Goal: Information Seeking & Learning: Find specific page/section

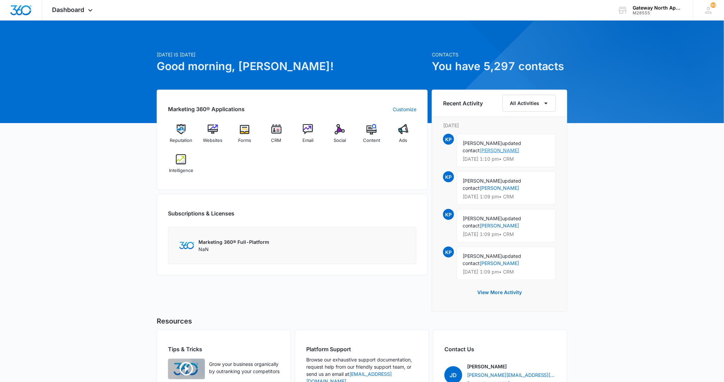
click at [519, 147] on link "[PERSON_NAME]" at bounding box center [498, 150] width 39 height 6
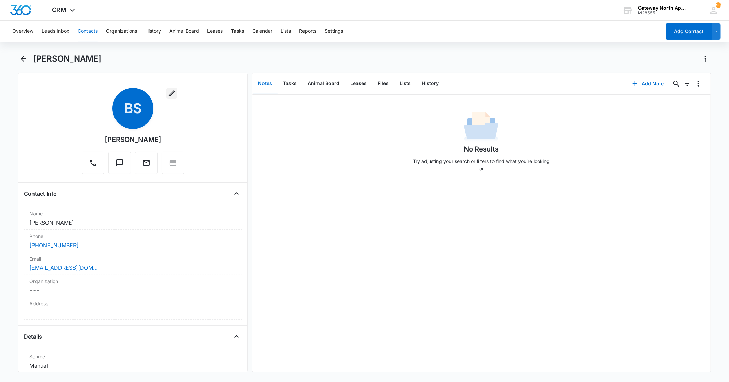
click at [172, 91] on icon "button" at bounding box center [172, 93] width 6 height 6
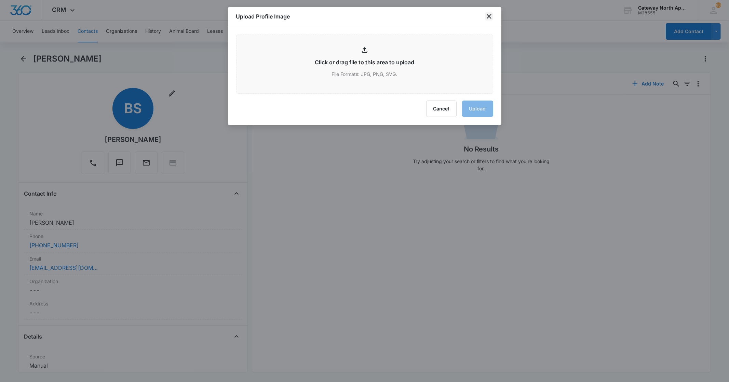
click at [493, 18] on icon "close" at bounding box center [489, 16] width 8 height 8
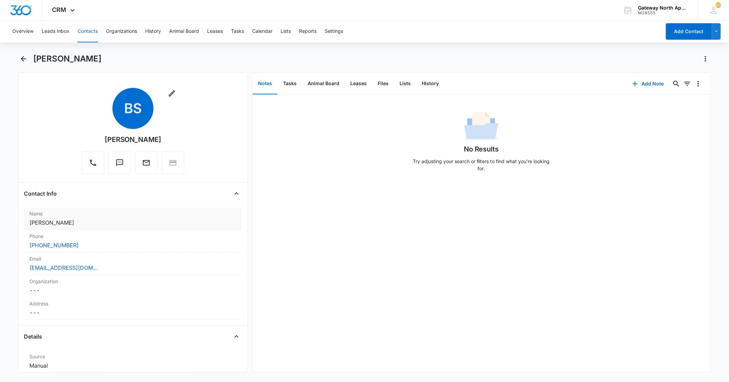
click at [151, 217] on label "Name" at bounding box center [132, 213] width 207 height 7
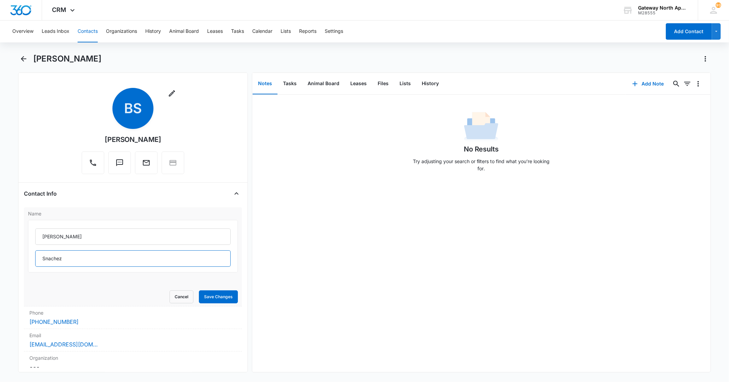
click at [71, 260] on input "Snachez" at bounding box center [132, 258] width 195 height 16
type input "[PERSON_NAME]"
click at [211, 295] on button "Save Changes" at bounding box center [218, 296] width 39 height 13
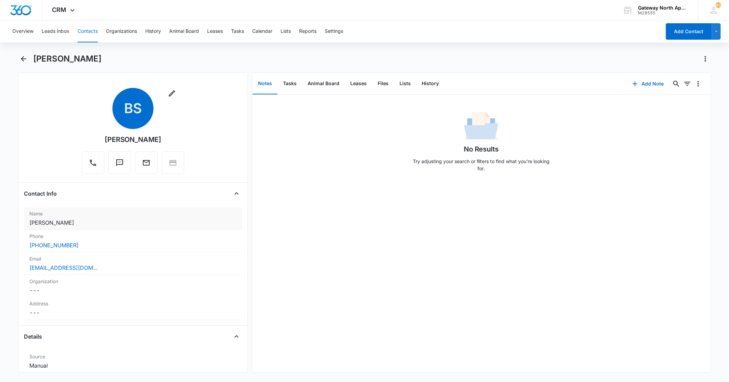
click at [66, 220] on dd "Cancel Save Changes [PERSON_NAME]" at bounding box center [132, 222] width 207 height 8
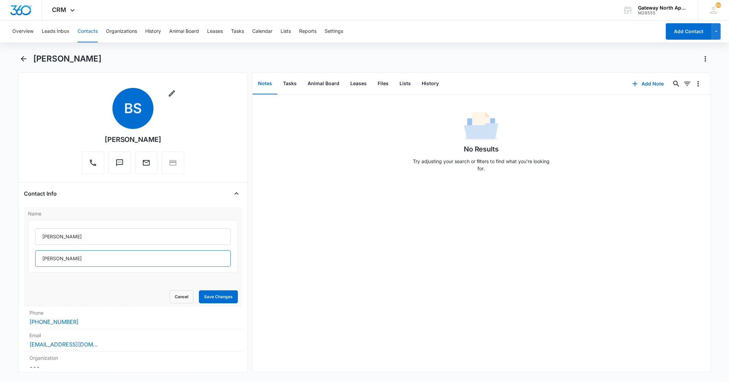
click at [74, 258] on input "[PERSON_NAME]" at bounding box center [132, 258] width 195 height 16
click at [350, 84] on button "Leases" at bounding box center [358, 83] width 27 height 21
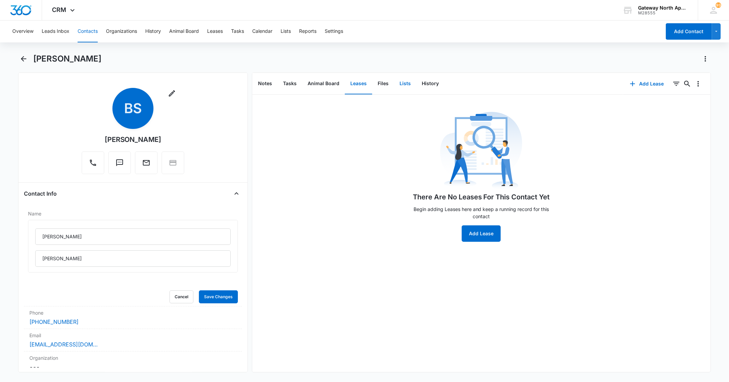
click at [401, 86] on button "Lists" at bounding box center [405, 83] width 22 height 21
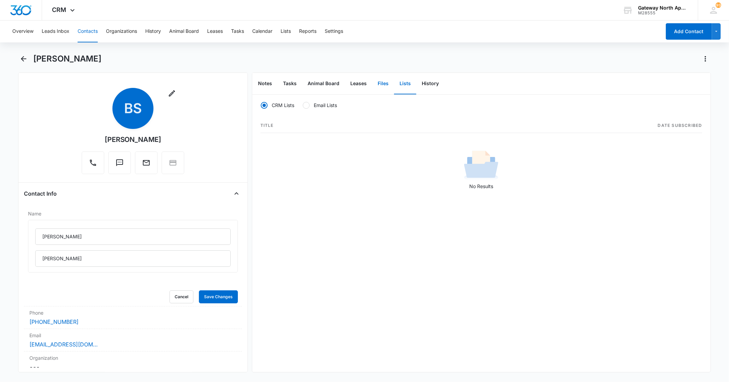
click at [381, 84] on button "Files" at bounding box center [383, 83] width 22 height 21
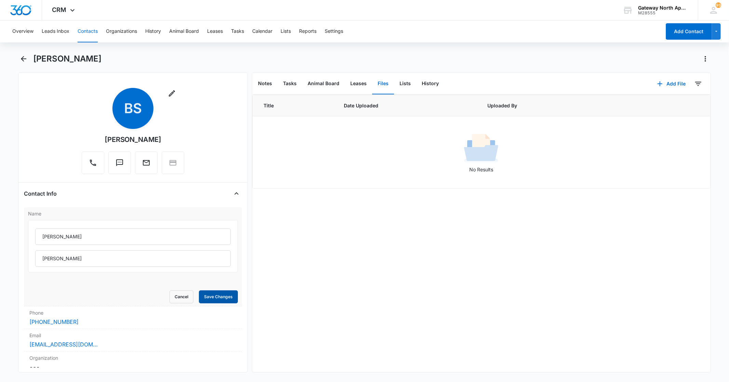
click at [212, 294] on button "Save Changes" at bounding box center [218, 296] width 39 height 13
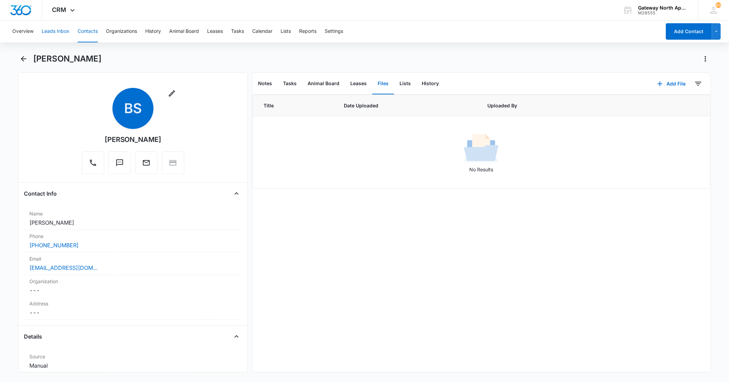
click at [58, 29] on button "Leads Inbox" at bounding box center [56, 32] width 28 height 22
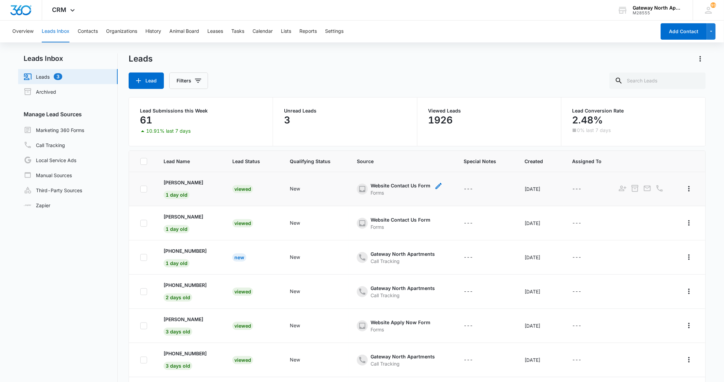
click at [357, 190] on span "- - Select to Edit Field" at bounding box center [362, 189] width 11 height 11
click at [243, 187] on div "Viewed" at bounding box center [242, 189] width 21 height 8
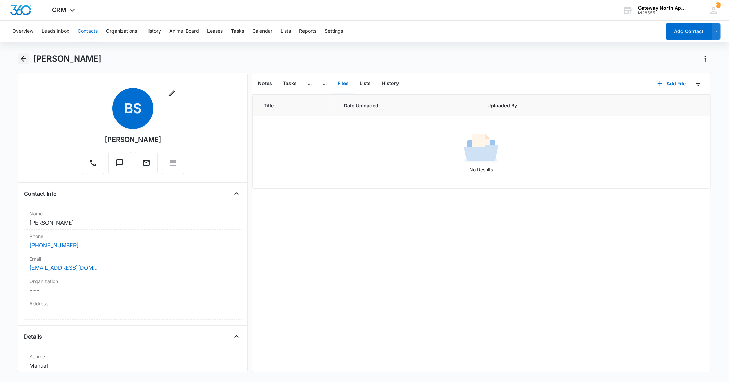
click at [25, 59] on icon "Back" at bounding box center [23, 59] width 8 height 8
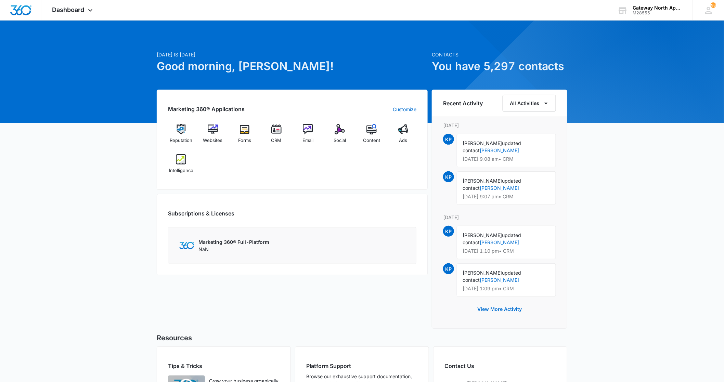
click at [55, 68] on div "[DATE] is [DATE] Good morning, [PERSON_NAME]! Contacts You have 5,297 contacts …" at bounding box center [362, 244] width 724 height 430
click at [278, 133] on img at bounding box center [276, 129] width 10 height 10
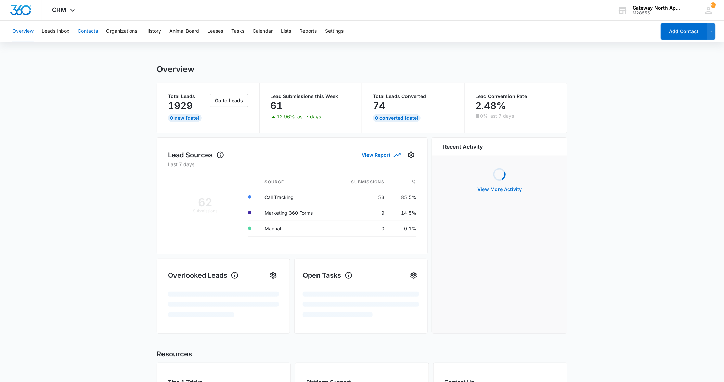
click at [91, 31] on button "Contacts" at bounding box center [88, 32] width 20 height 22
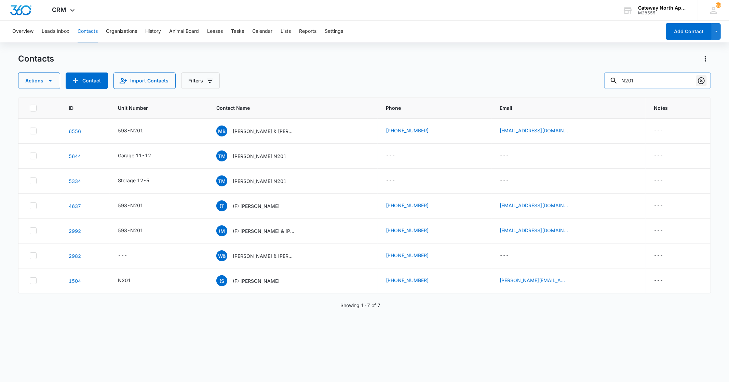
click at [704, 81] on icon "Clear" at bounding box center [702, 81] width 8 height 8
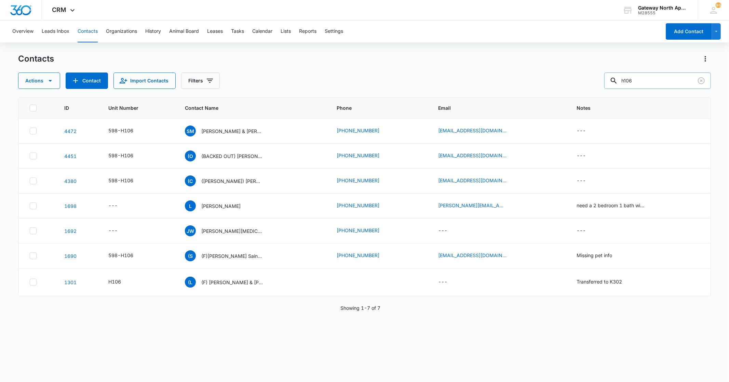
type input "h106"
click at [226, 131] on p "[PERSON_NAME] & [PERSON_NAME]" at bounding box center [232, 131] width 62 height 7
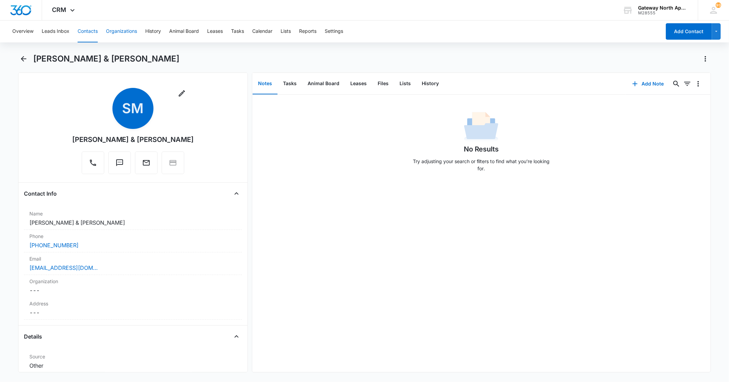
click at [121, 36] on button "Organizations" at bounding box center [121, 32] width 31 height 22
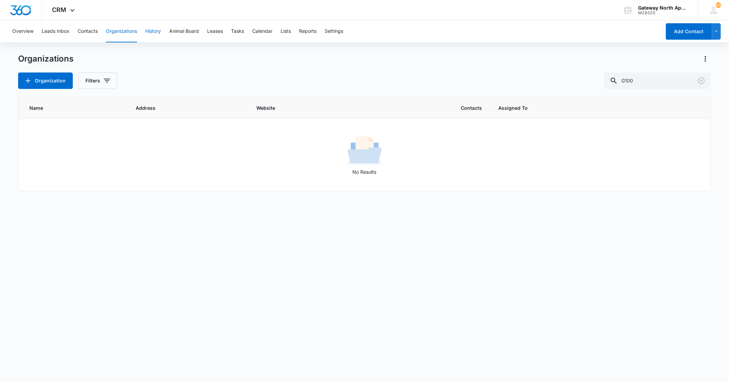
click at [151, 31] on button "History" at bounding box center [153, 32] width 16 height 22
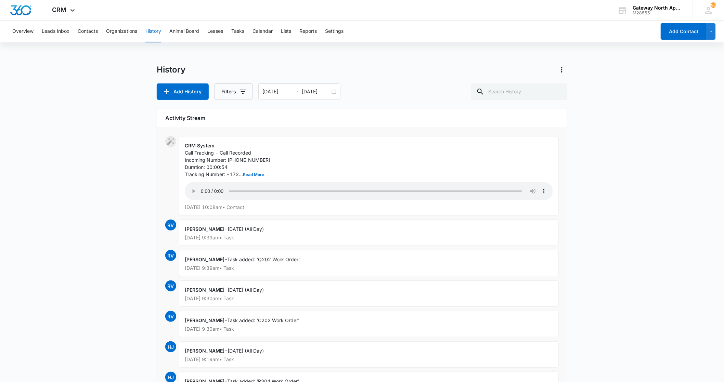
click at [278, 234] on div "[PERSON_NAME] - [DATE] (All Day) [DATE] 9:39am • Task" at bounding box center [369, 233] width 380 height 26
click at [213, 234] on div "[PERSON_NAME] - [DATE] (All Day) [DATE] 9:39am • Task" at bounding box center [369, 233] width 380 height 26
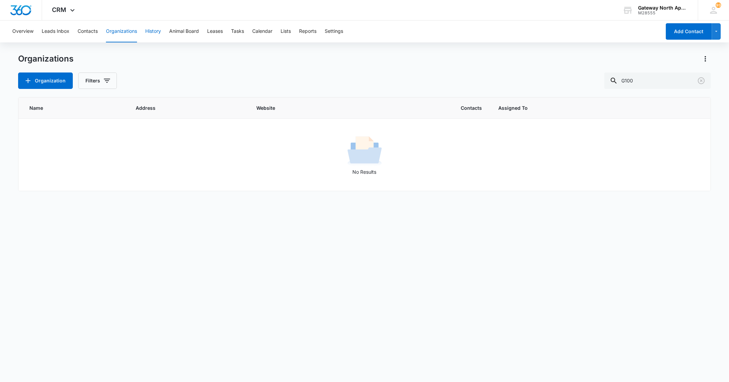
click at [158, 30] on button "History" at bounding box center [153, 32] width 16 height 22
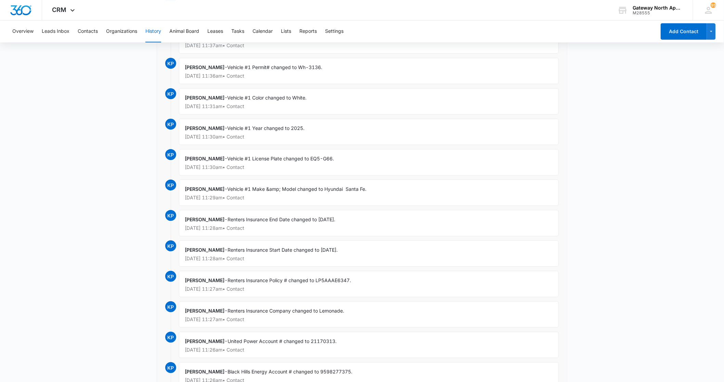
scroll to position [1052, 0]
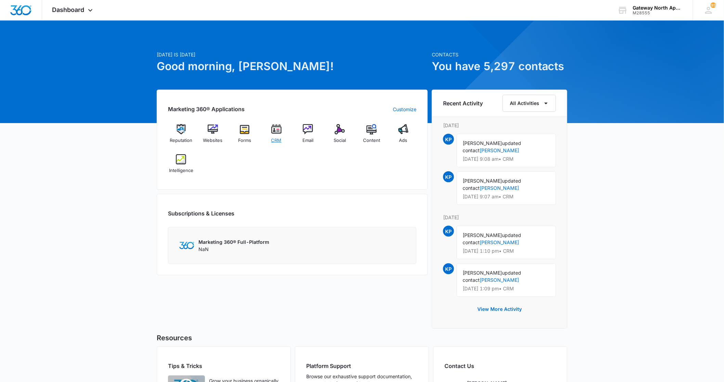
click at [277, 132] on img at bounding box center [276, 129] width 10 height 10
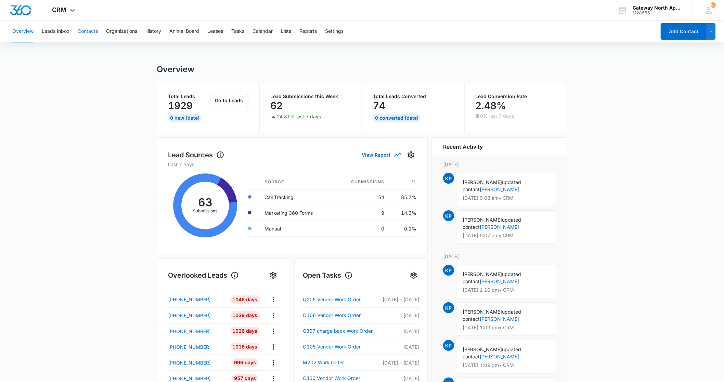
click at [96, 29] on button "Contacts" at bounding box center [88, 32] width 20 height 22
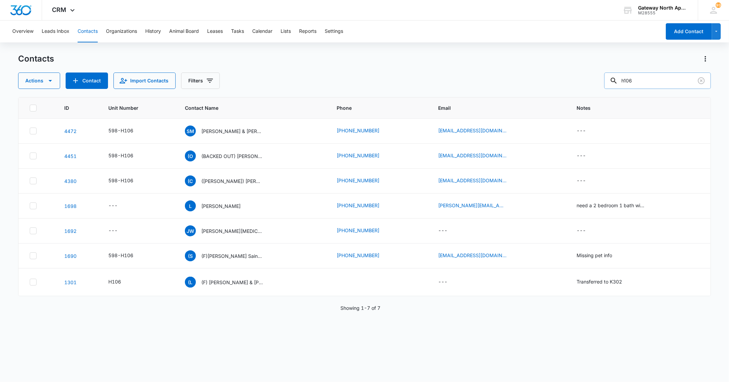
click at [653, 80] on input "h106" at bounding box center [658, 80] width 107 height 16
type input "h"
type input "3"
type input "e304"
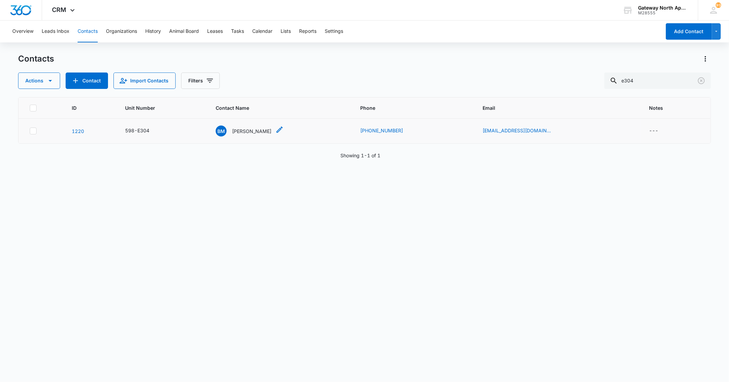
click at [258, 132] on p "[PERSON_NAME]" at bounding box center [251, 131] width 39 height 7
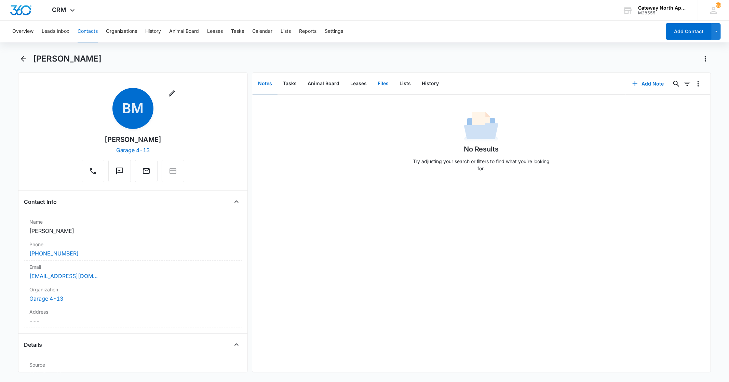
click at [380, 83] on button "Files" at bounding box center [383, 83] width 22 height 21
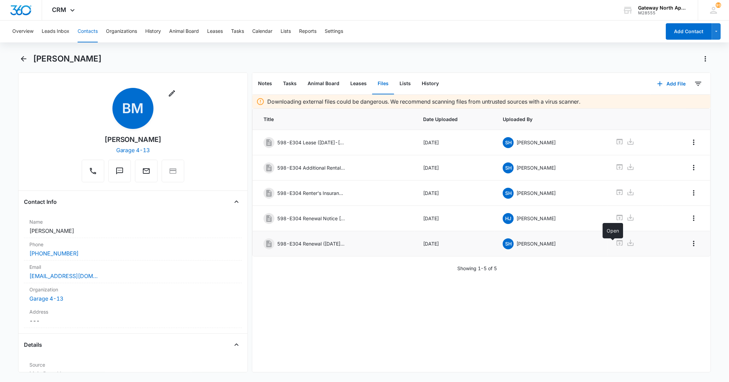
click at [616, 244] on icon at bounding box center [620, 243] width 8 height 8
click at [24, 59] on icon "Back" at bounding box center [23, 58] width 5 height 5
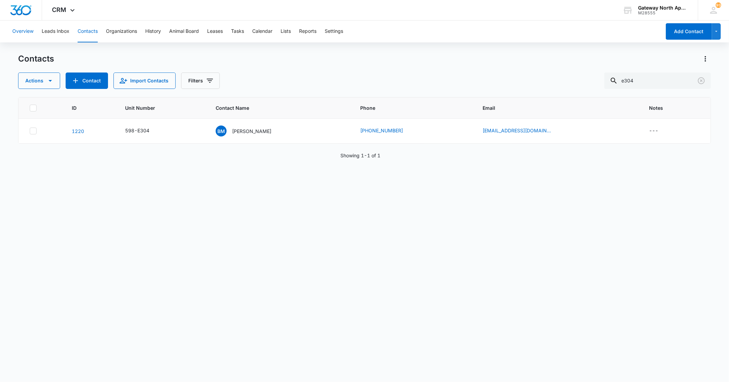
click at [30, 33] on button "Overview" at bounding box center [22, 32] width 21 height 22
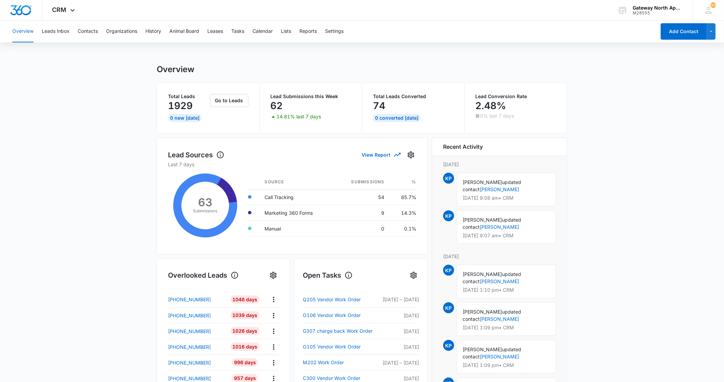
click at [29, 33] on button "Overview" at bounding box center [22, 32] width 21 height 22
click at [29, 32] on button "Overview" at bounding box center [22, 32] width 21 height 22
click at [94, 33] on button "Contacts" at bounding box center [88, 32] width 20 height 22
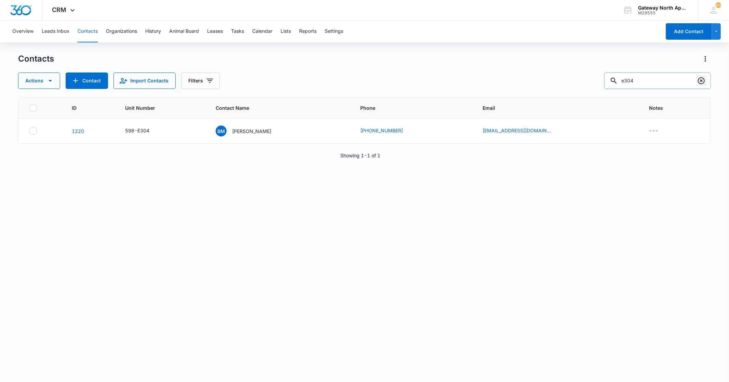
click at [703, 82] on icon "Clear" at bounding box center [702, 81] width 8 height 8
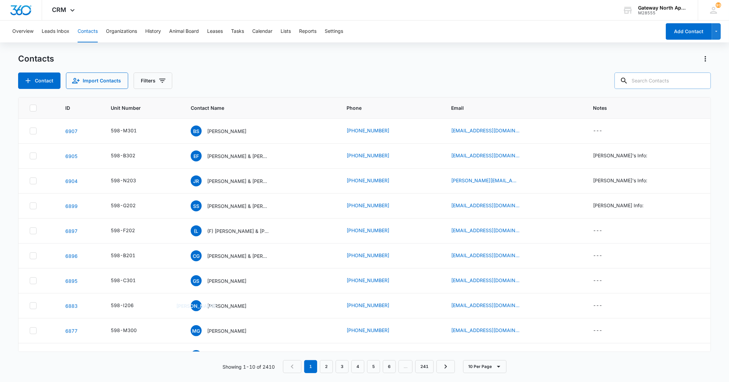
click at [653, 80] on input "text" at bounding box center [663, 80] width 96 height 16
type input "H101"
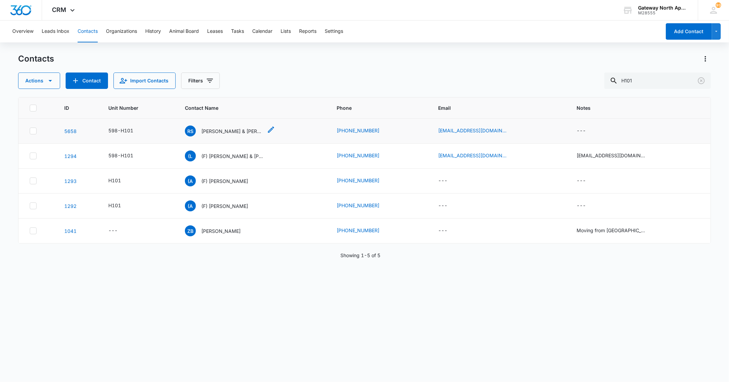
click at [214, 134] on p "[PERSON_NAME] & [PERSON_NAME]" at bounding box center [232, 131] width 62 height 7
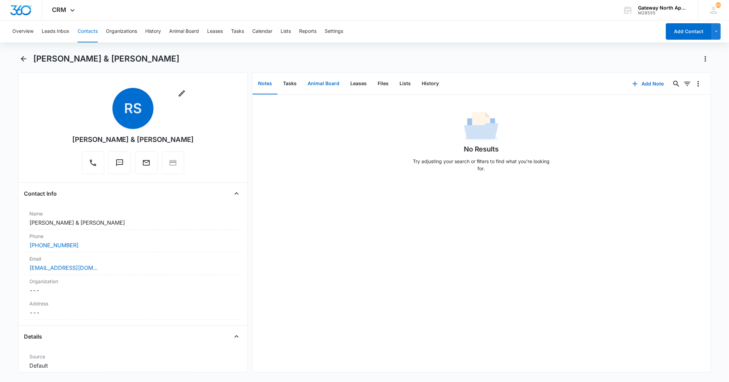
click at [331, 81] on button "Animal Board" at bounding box center [323, 83] width 43 height 21
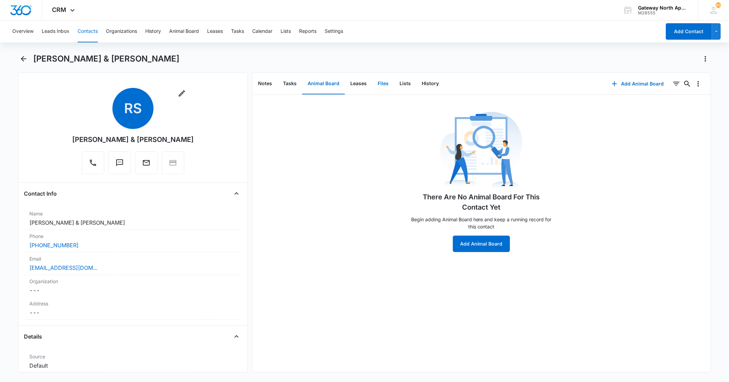
click at [376, 82] on button "Files" at bounding box center [383, 83] width 22 height 21
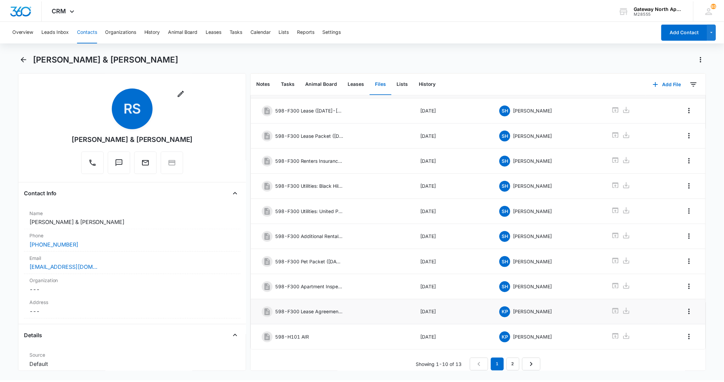
scroll to position [43, 0]
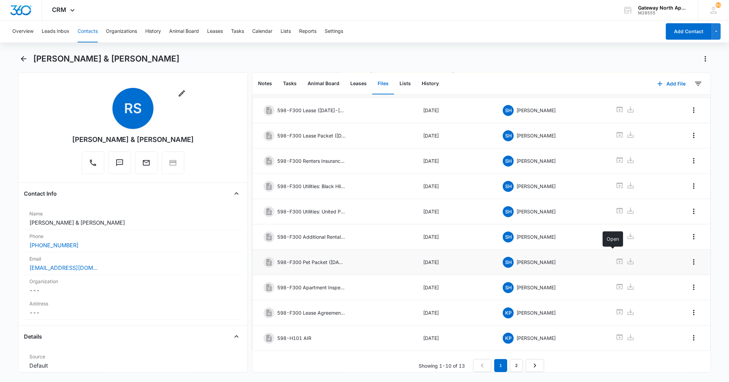
click at [616, 257] on icon at bounding box center [620, 261] width 8 height 8
click at [22, 57] on icon "Back" at bounding box center [23, 59] width 8 height 8
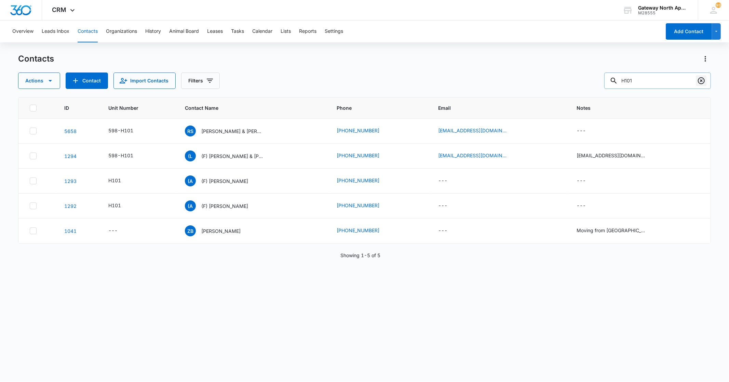
click at [702, 81] on icon "Clear" at bounding box center [702, 81] width 8 height 8
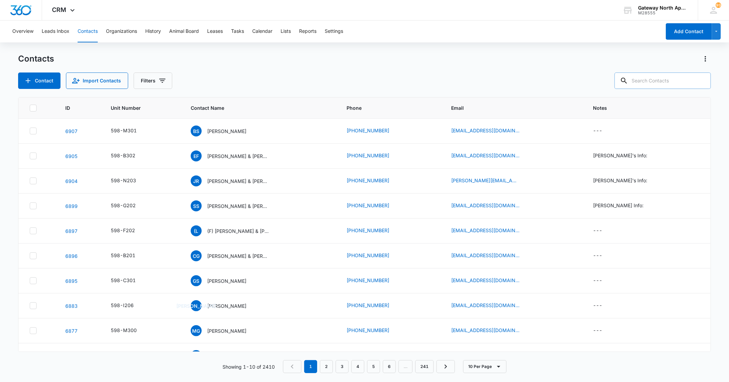
click at [665, 84] on input "text" at bounding box center [663, 80] width 96 height 16
type input "A301"
